Goal: Navigation & Orientation: Find specific page/section

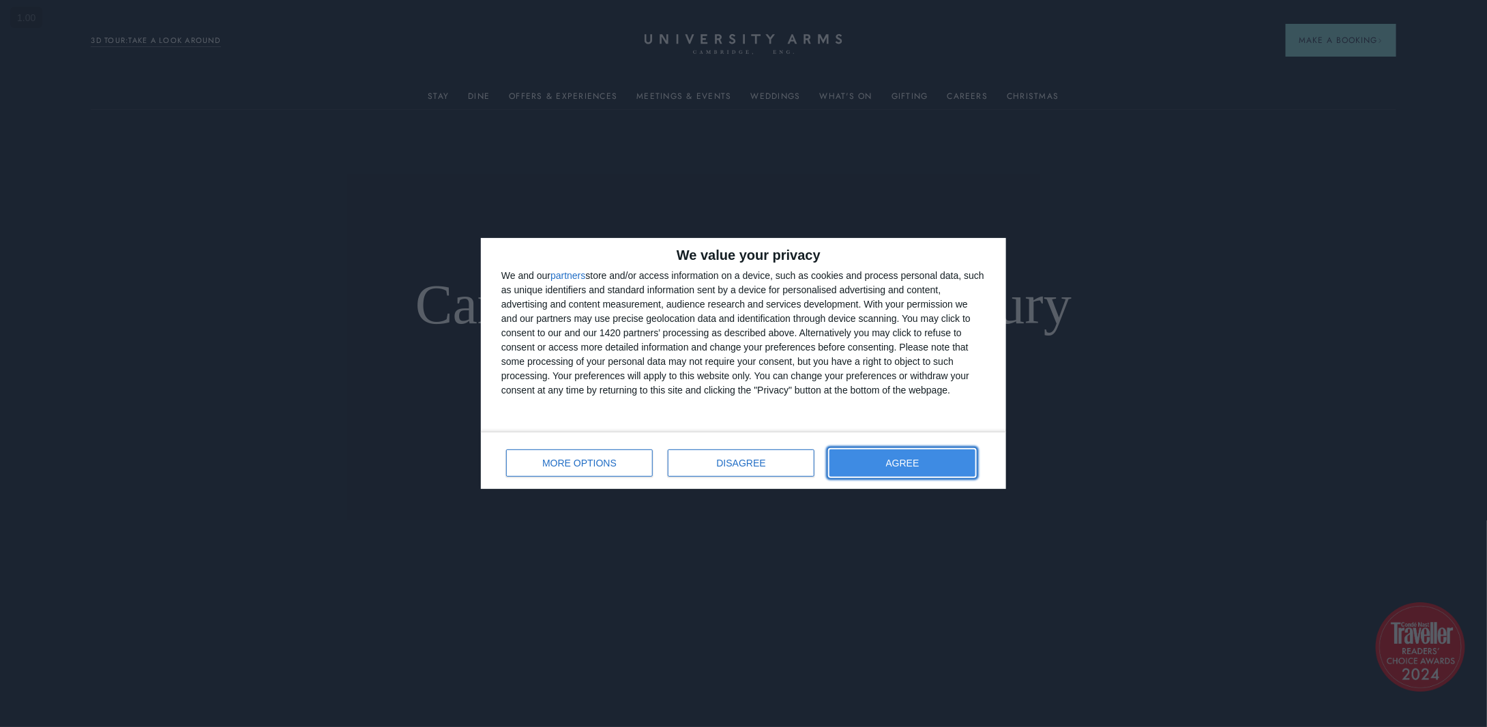
click at [876, 462] on button "AGREE" at bounding box center [903, 463] width 146 height 27
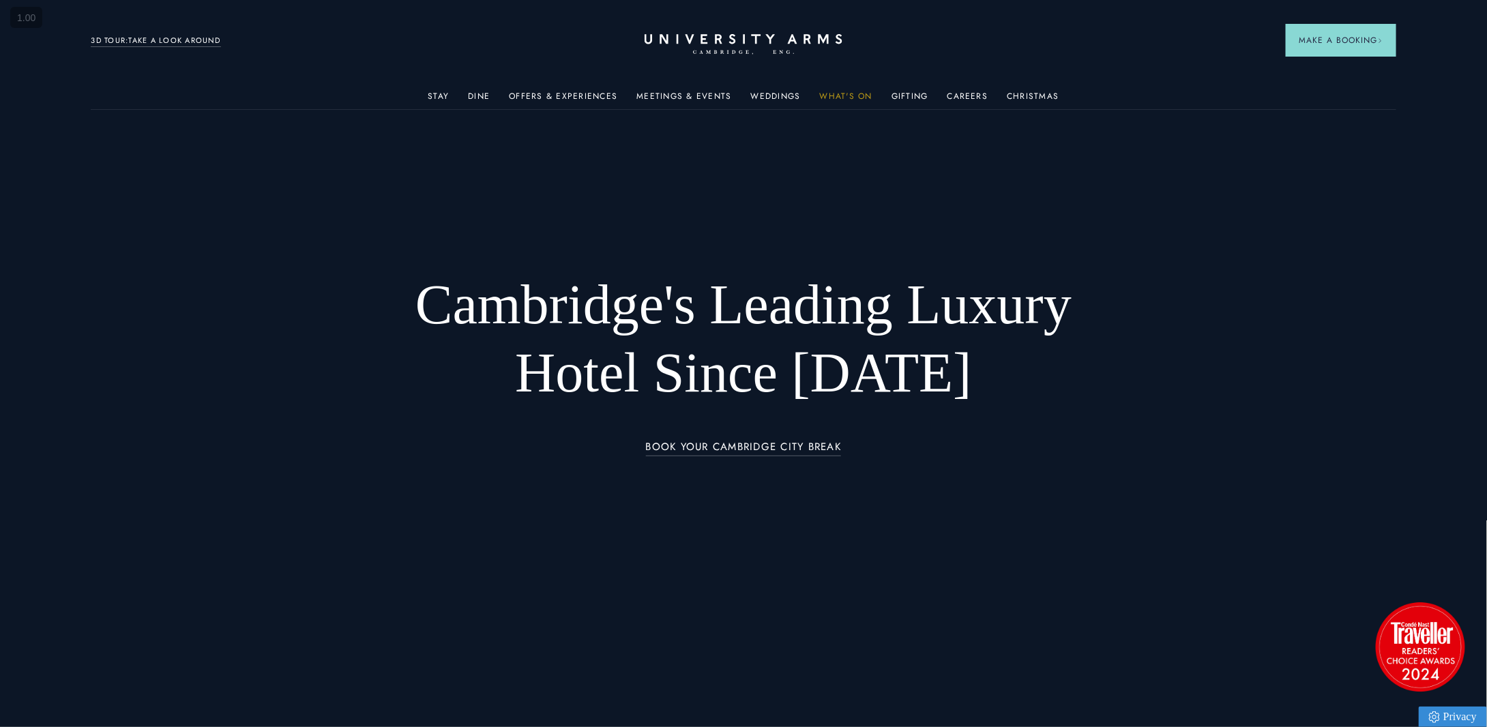
click at [858, 96] on link "What's On" at bounding box center [846, 100] width 53 height 18
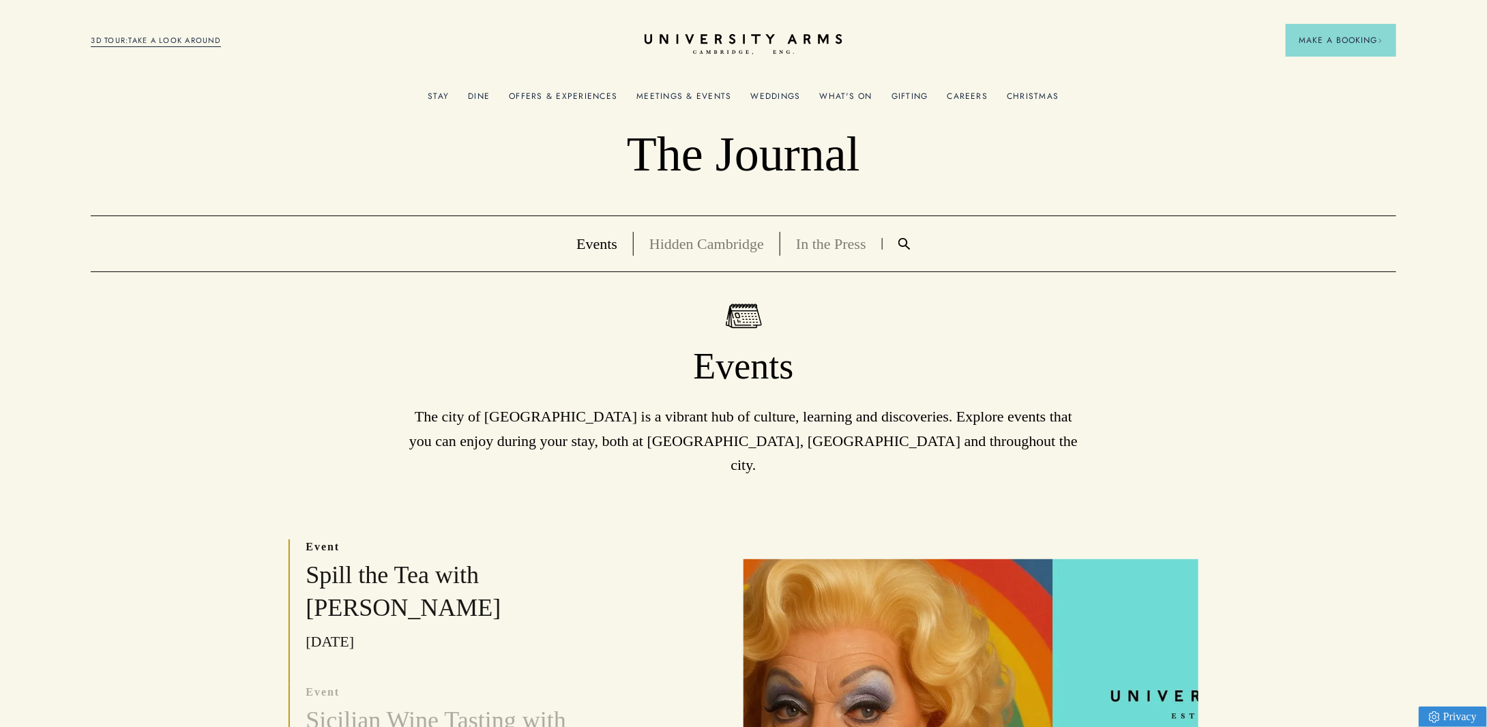
click at [528, 98] on link "Offers & Experiences" at bounding box center [563, 100] width 108 height 18
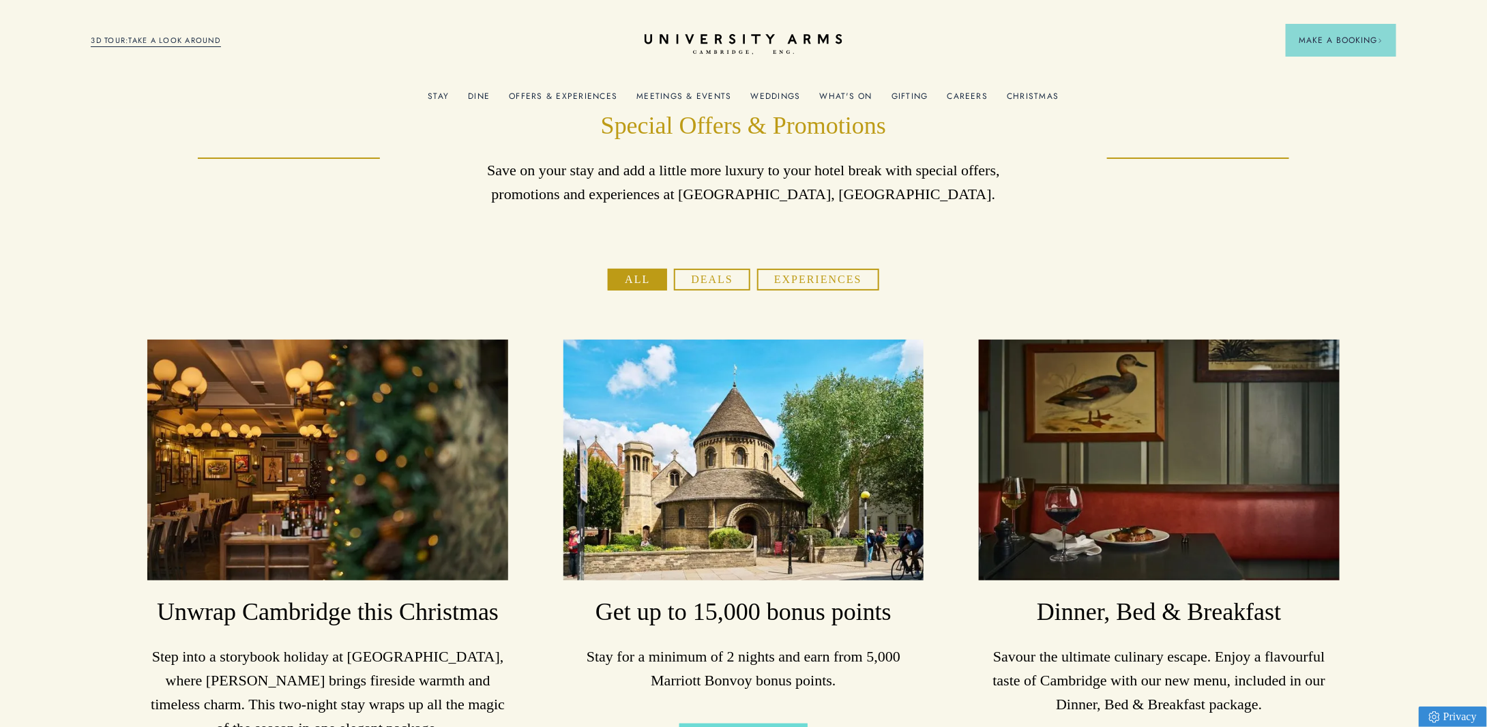
click at [694, 275] on button "Deals" at bounding box center [712, 280] width 76 height 22
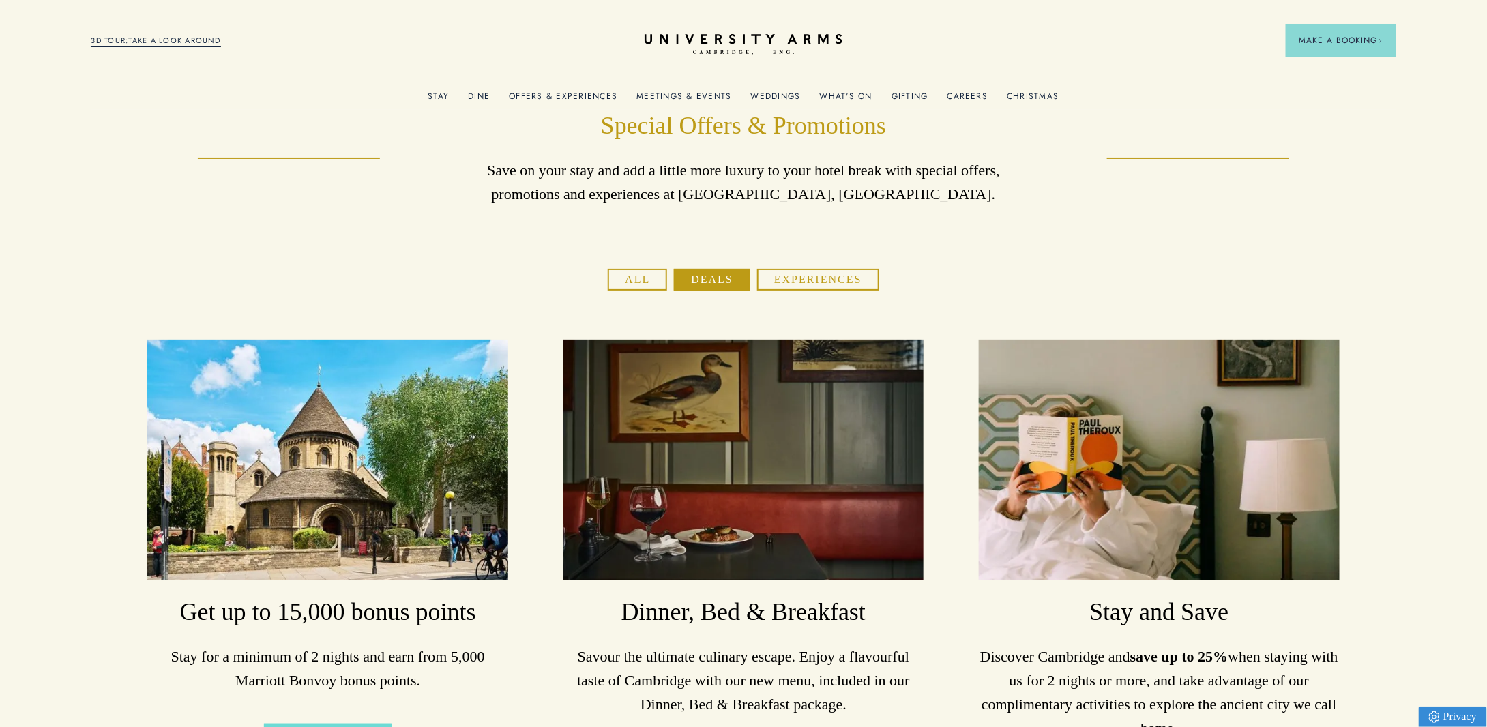
click at [791, 275] on button "Experiences" at bounding box center [818, 280] width 122 height 22
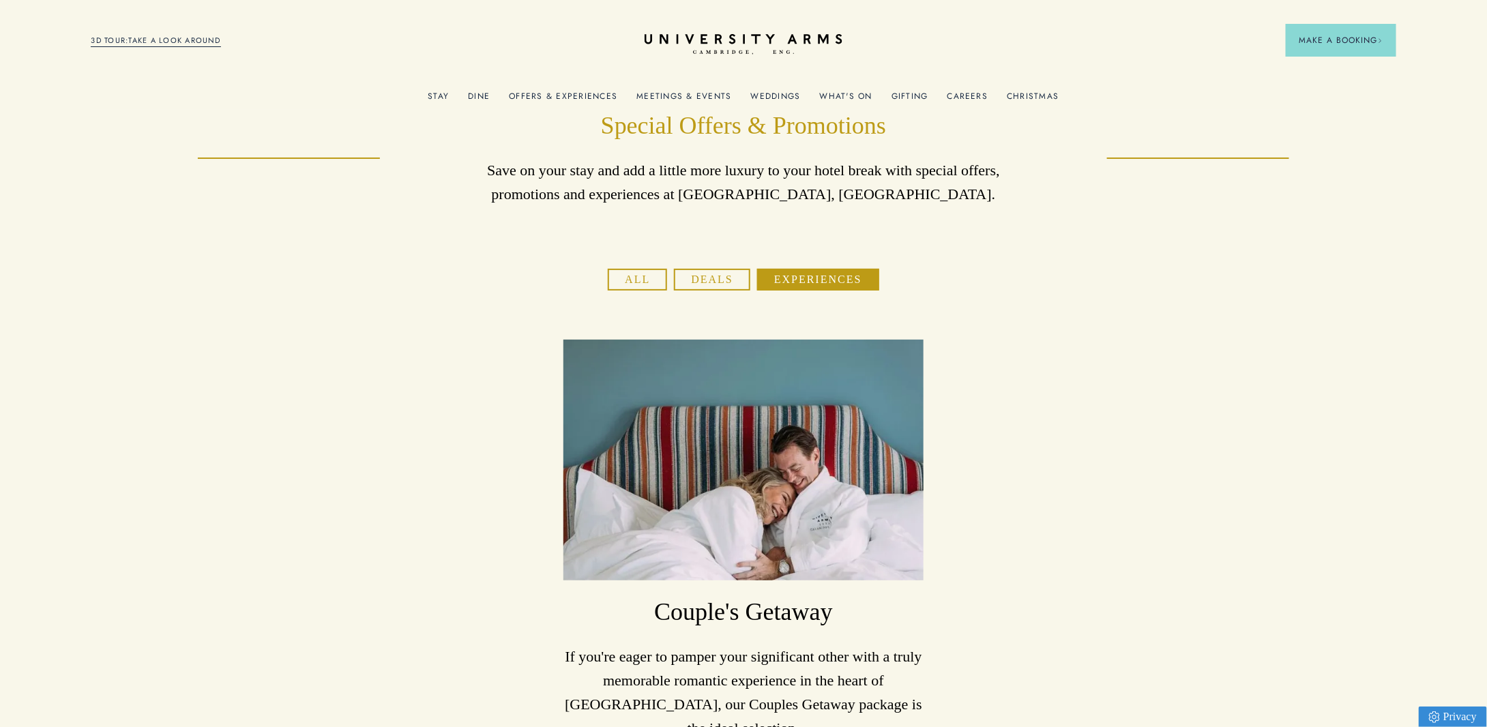
click at [688, 272] on button "Deals" at bounding box center [712, 280] width 76 height 22
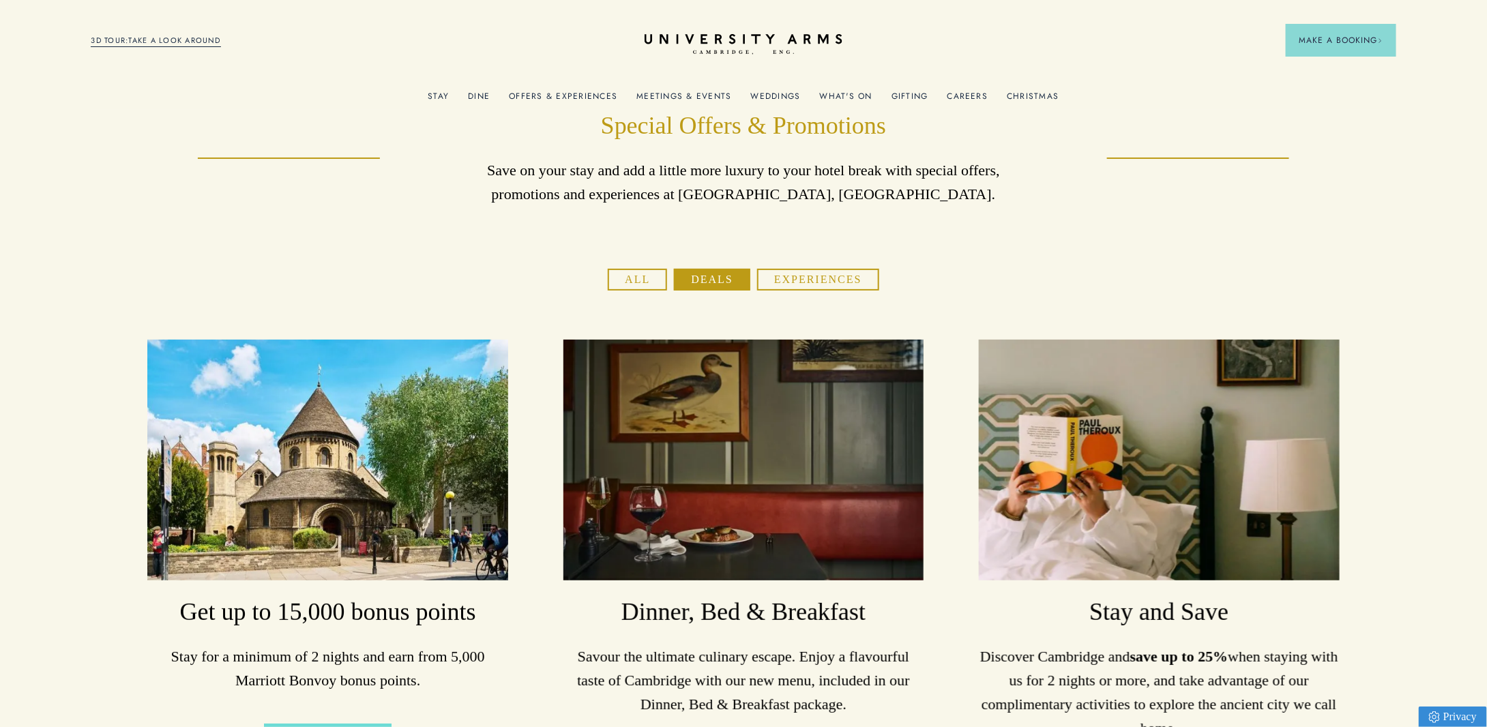
click at [108, 37] on link "3D TOUR:TAKE A LOOK AROUND" at bounding box center [156, 41] width 130 height 12
click at [849, 94] on link "What's On" at bounding box center [846, 100] width 53 height 18
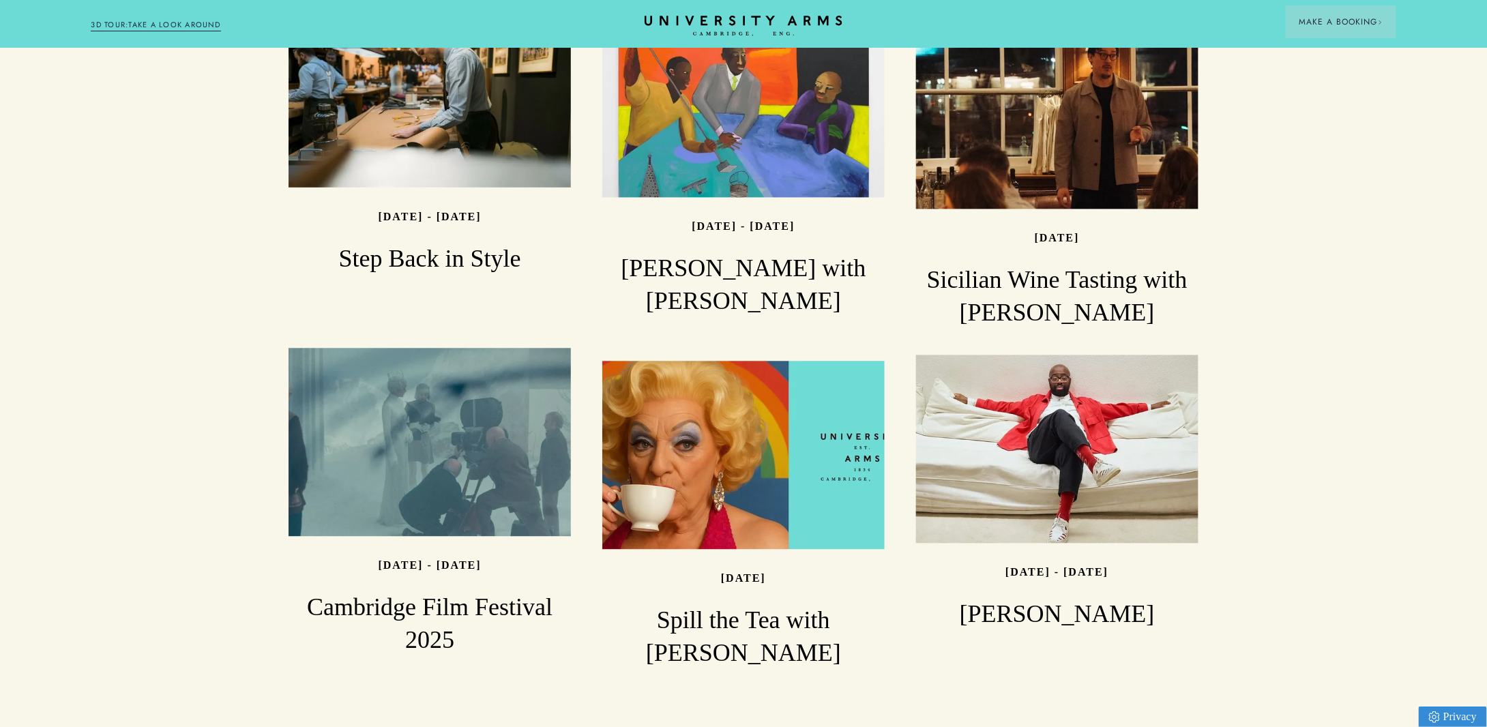
scroll to position [1501, 0]
